Goal: Information Seeking & Learning: Learn about a topic

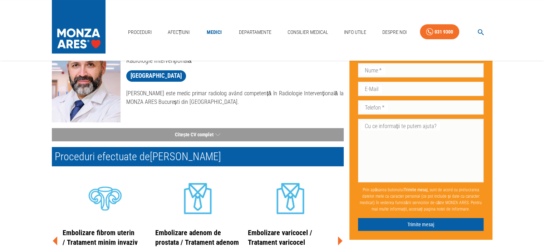
scroll to position [36, 0]
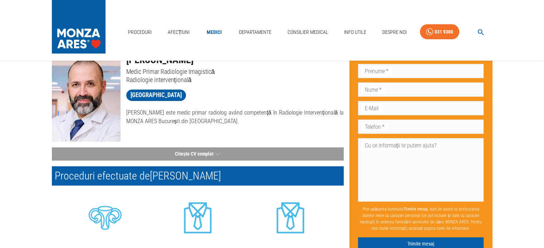
click at [195, 161] on div "Proceduri efectuate de Dr. Mihai Crețeanu Jr." at bounding box center [194, 173] width 297 height 25
click at [191, 154] on button "Citește CV complet" at bounding box center [198, 154] width 292 height 13
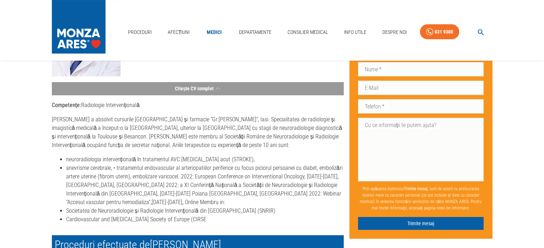
scroll to position [143, 0]
